Goal: Information Seeking & Learning: Compare options

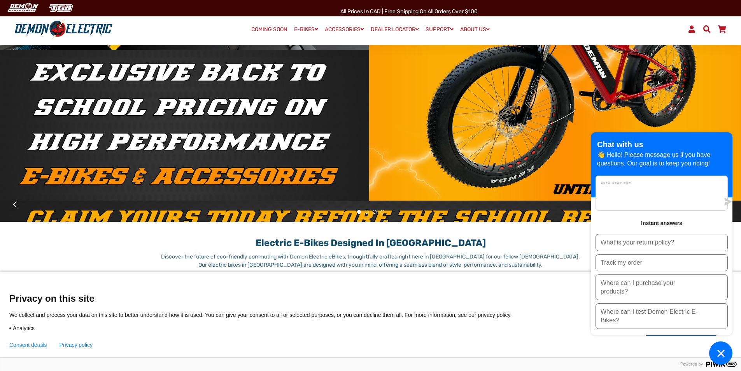
scroll to position [156, 0]
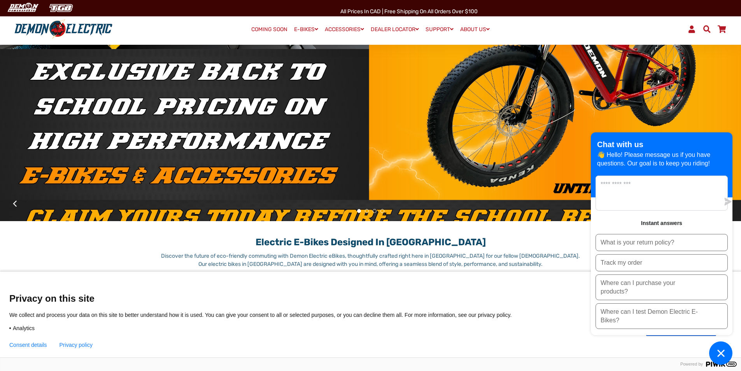
click at [723, 351] on icon "Chat window" at bounding box center [721, 352] width 7 height 7
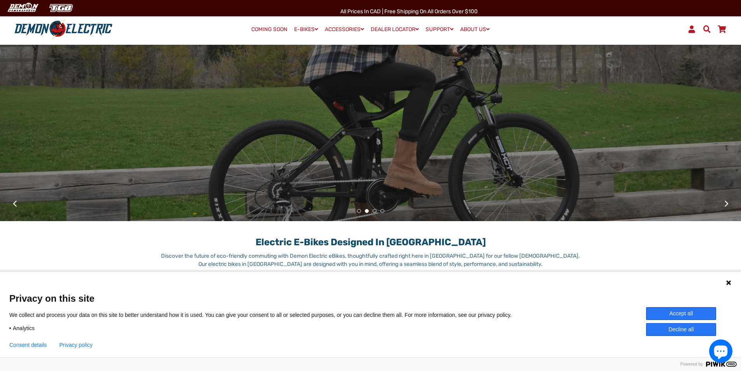
click at [729, 281] on icon at bounding box center [729, 282] width 6 height 6
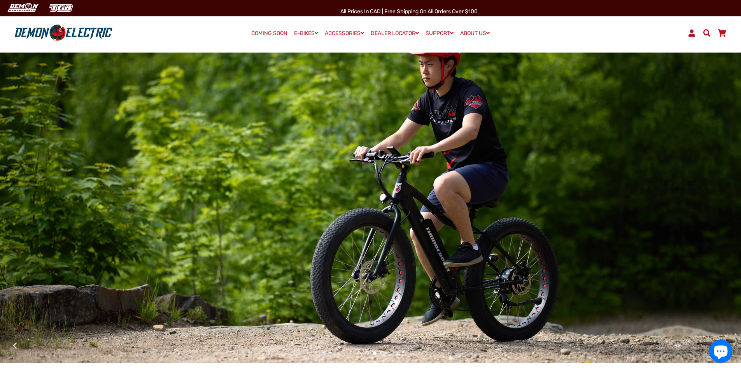
scroll to position [0, 0]
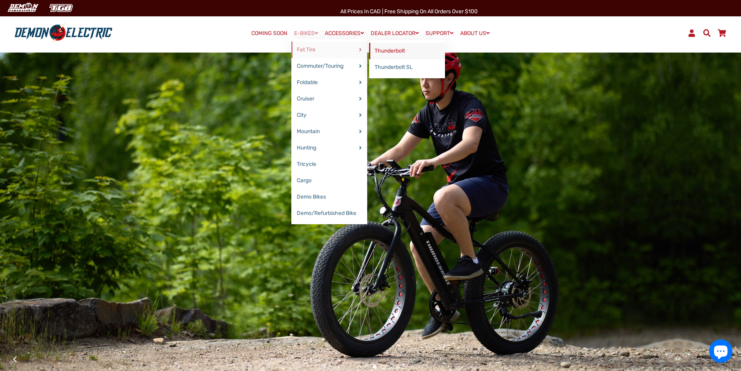
click at [385, 51] on link "Thunderbolt" at bounding box center [407, 51] width 76 height 16
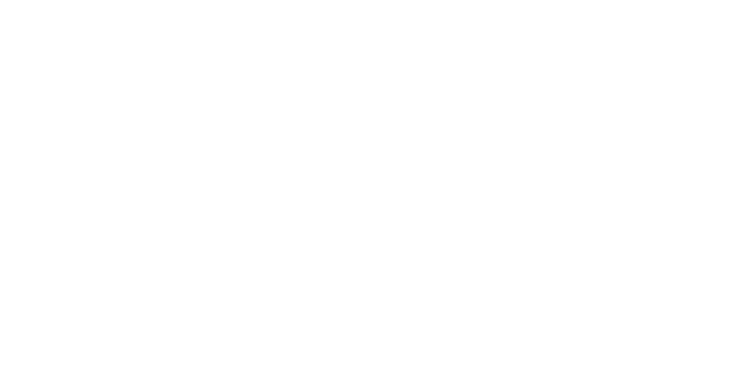
select select "******"
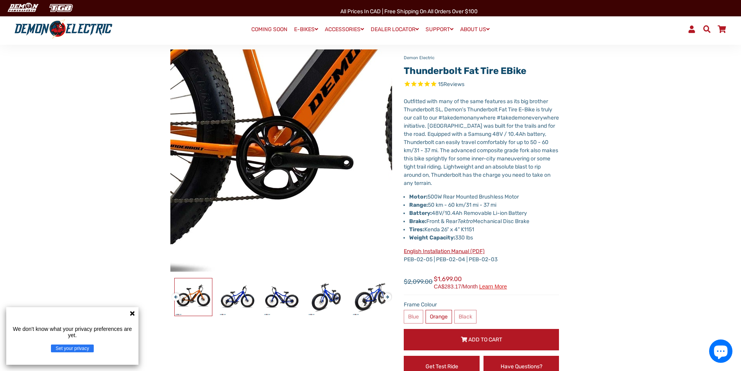
scroll to position [78, 0]
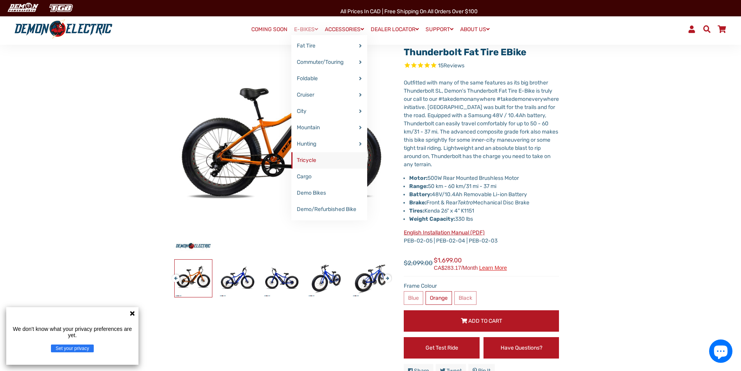
click at [302, 157] on link "Tricycle" at bounding box center [329, 160] width 76 height 16
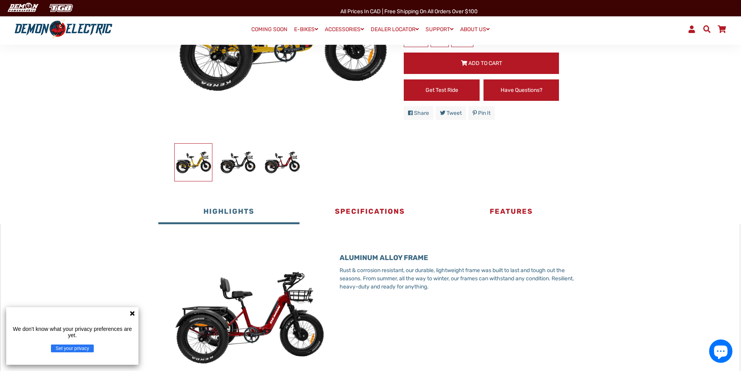
scroll to position [195, 0]
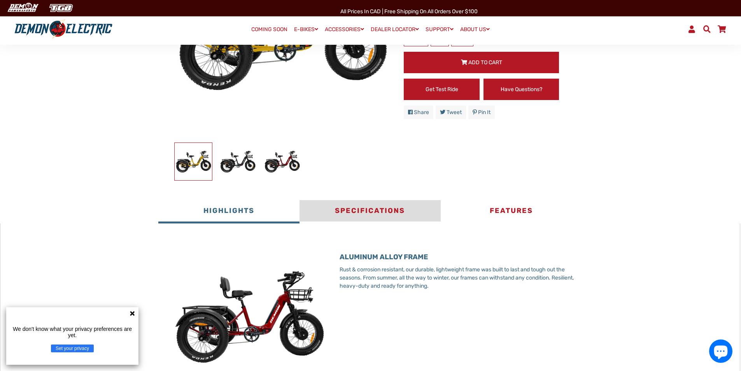
click at [374, 211] on button "Specifications" at bounding box center [370, 211] width 141 height 23
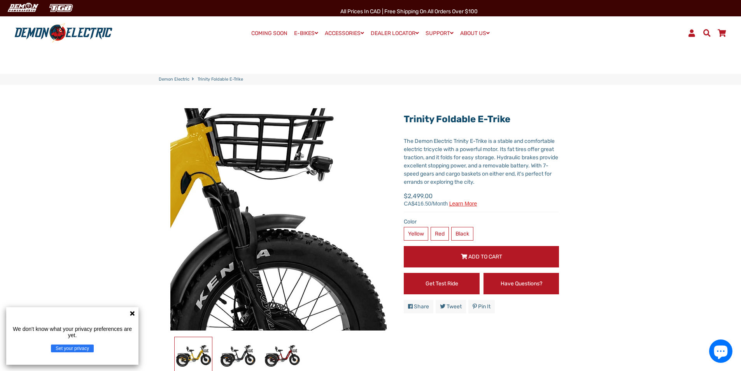
scroll to position [0, 0]
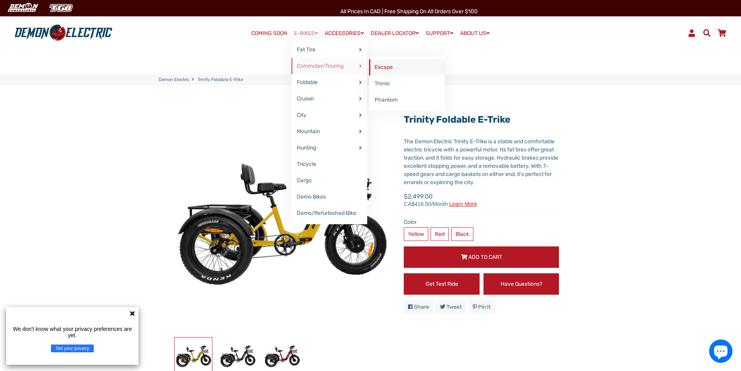
click at [379, 70] on link "Escape" at bounding box center [407, 67] width 76 height 16
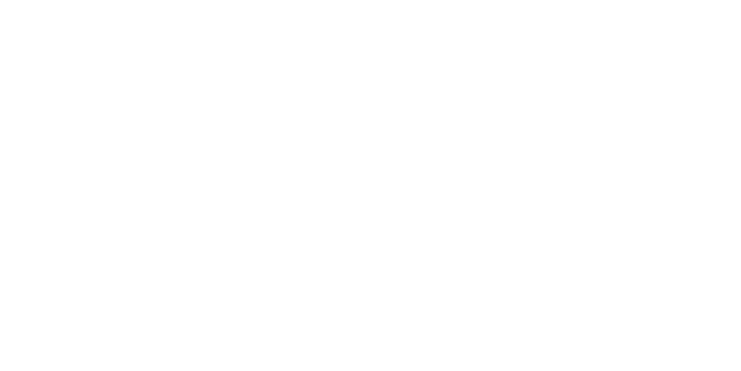
select select "******"
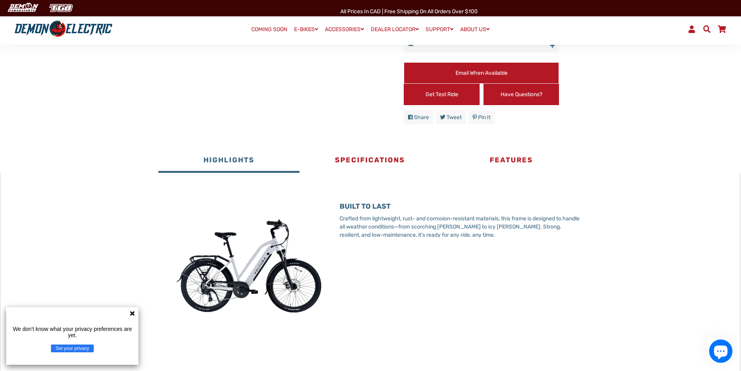
scroll to position [350, 0]
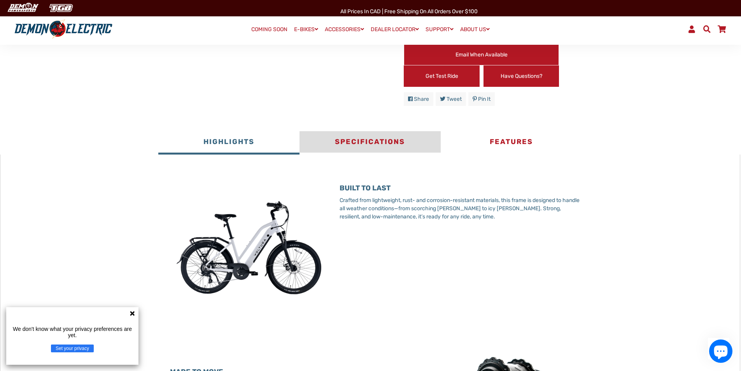
click at [352, 150] on button "Specifications" at bounding box center [370, 142] width 141 height 23
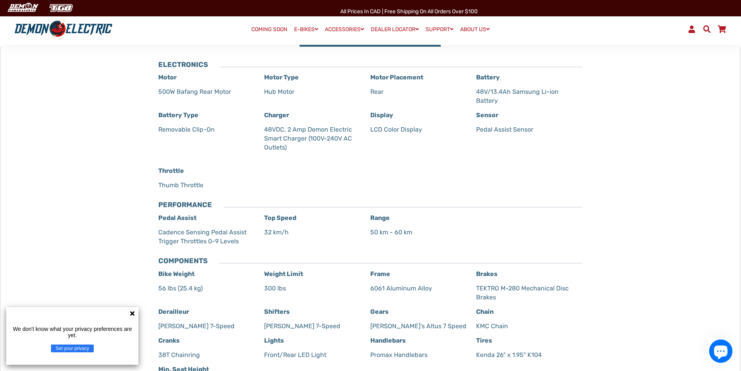
scroll to position [467, 0]
